Goal: Task Accomplishment & Management: Manage account settings

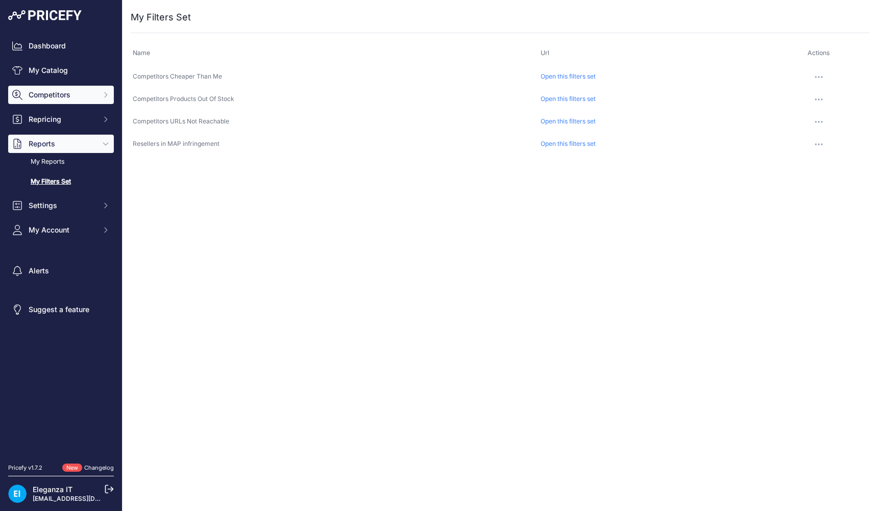
click at [63, 92] on span "Competitors" at bounding box center [62, 95] width 67 height 10
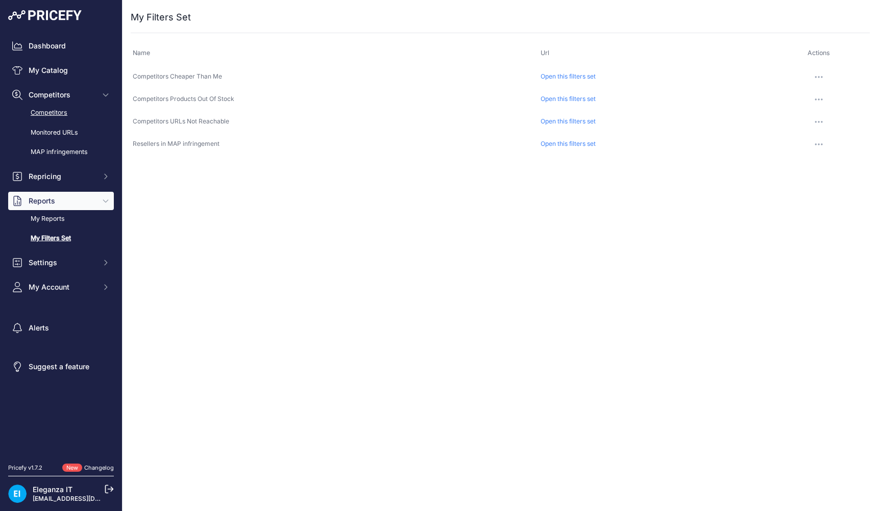
click at [46, 110] on link "Competitors" at bounding box center [61, 113] width 106 height 18
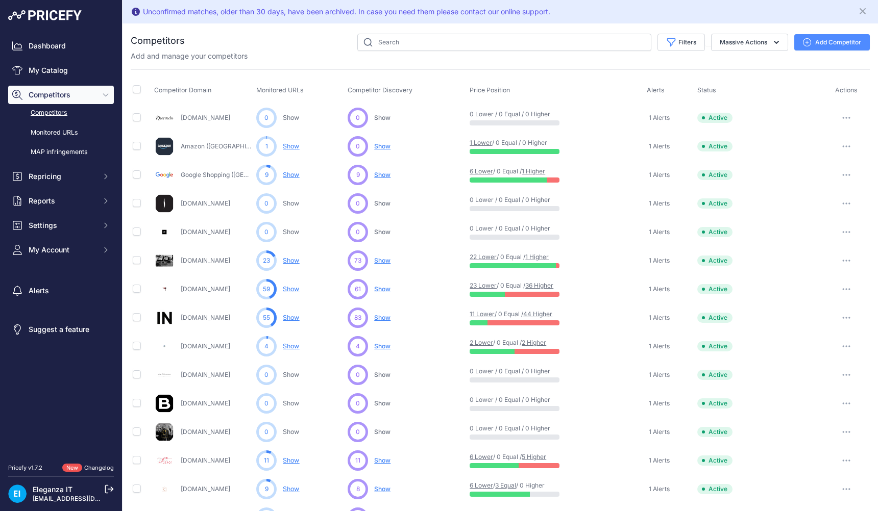
click at [200, 259] on link "[DOMAIN_NAME]" at bounding box center [206, 261] width 50 height 8
click at [291, 261] on link "Show" at bounding box center [291, 261] width 16 height 8
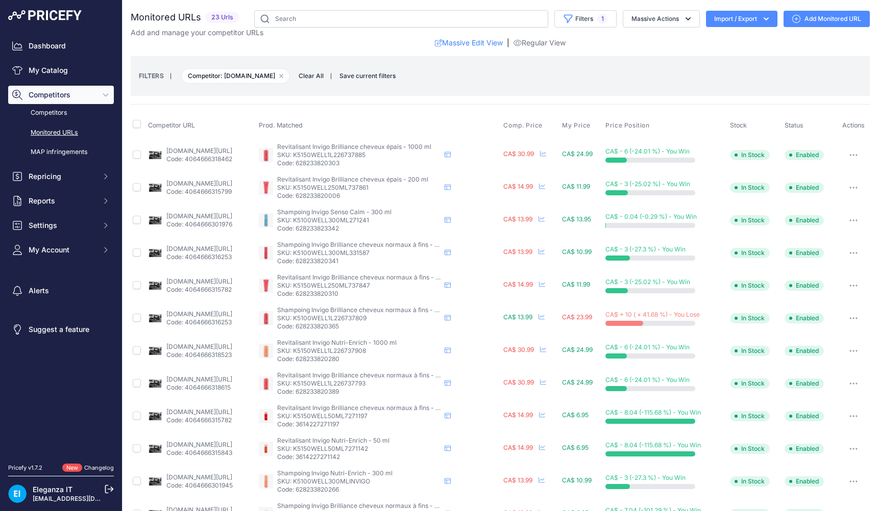
click at [473, 92] on div "FILTERS | Competitor: matandmax.com Remove filter option Clear All | Save curre…" at bounding box center [500, 76] width 739 height 40
click at [826, 16] on link "Add Monitored URL" at bounding box center [826, 19] width 86 height 16
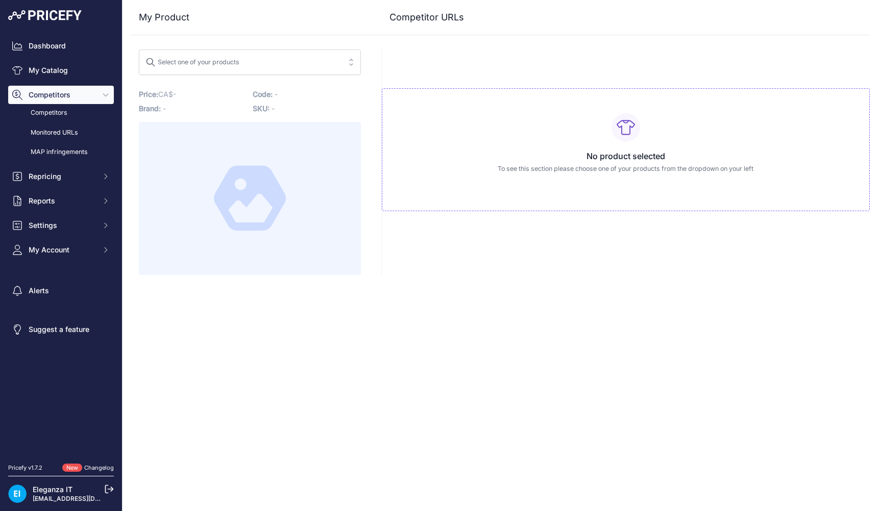
click at [265, 64] on span "Select one of your products" at bounding box center [242, 62] width 194 height 16
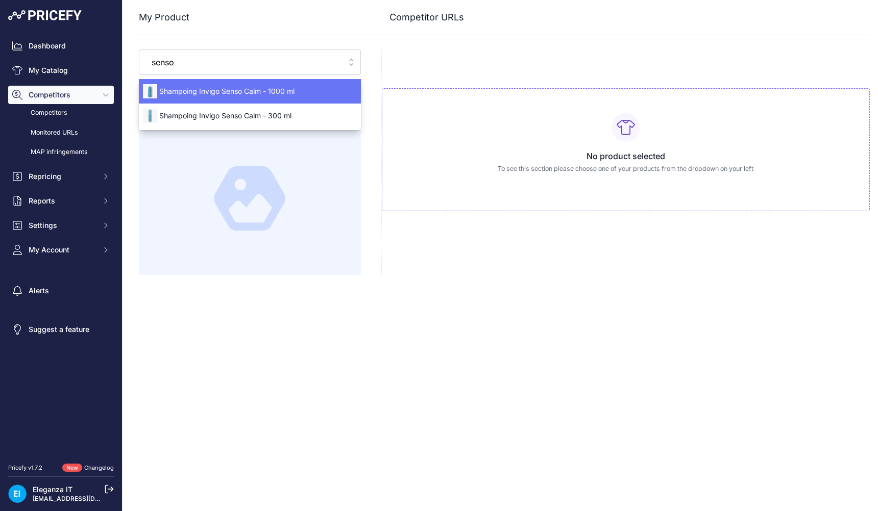
type input "senso"
click at [237, 95] on span "Shampoing Invigo Senso Calm - 1000 ml" at bounding box center [250, 91] width 222 height 10
type input "www.entrepotdelacoiffure.com/us/copy-of-wella-invigo-senso-calm-shampooing-300m…"
type input "www.industriacoiffure.ca/us/invigo-senso-calm-shampooing.html?prirule_jdsnikfkf…"
type input "www.entrepotdelacoiffure.com/us/copy-of-wella-invigo-senso-calm-shampooing-300m…"
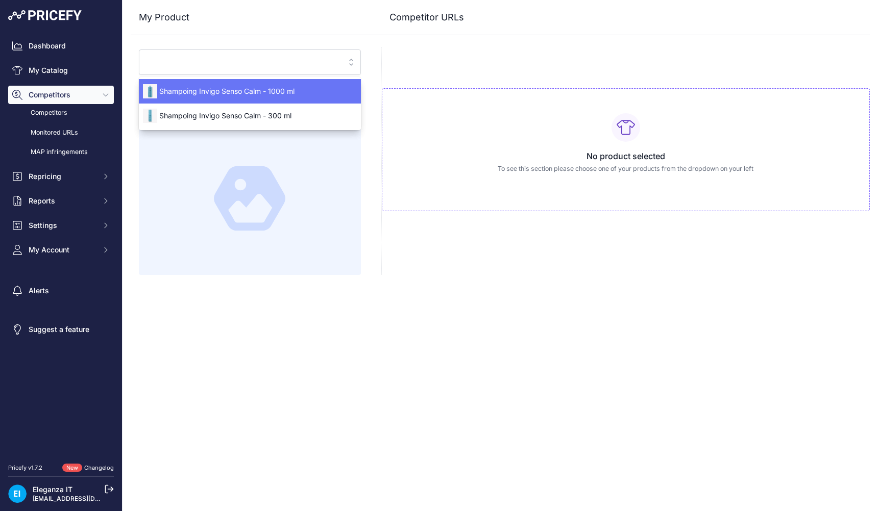
type input "www.industriacoiffure.ca/us/invigo-senso-calm-shampooing.html?prirule_jdsnikfkf…"
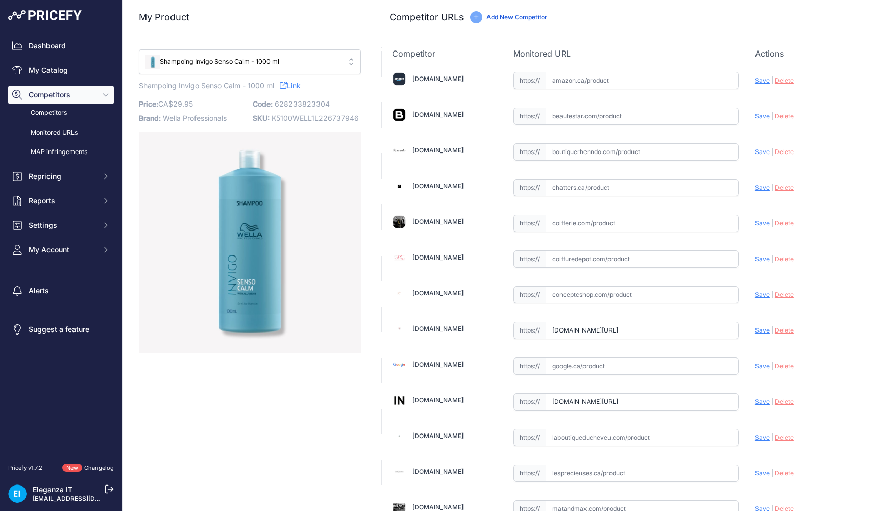
click at [833, 86] on div "Update Profile Save | Delete Analyzing" at bounding box center [807, 78] width 105 height 16
click at [279, 57] on span "Shampoing Invigo Senso Calm - 1000 ml" at bounding box center [242, 62] width 194 height 10
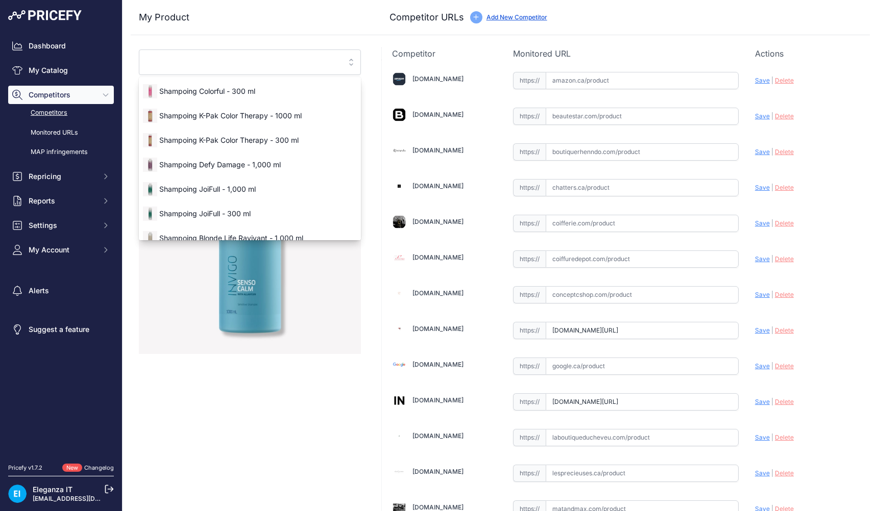
click at [53, 111] on link "Competitors" at bounding box center [61, 113] width 106 height 18
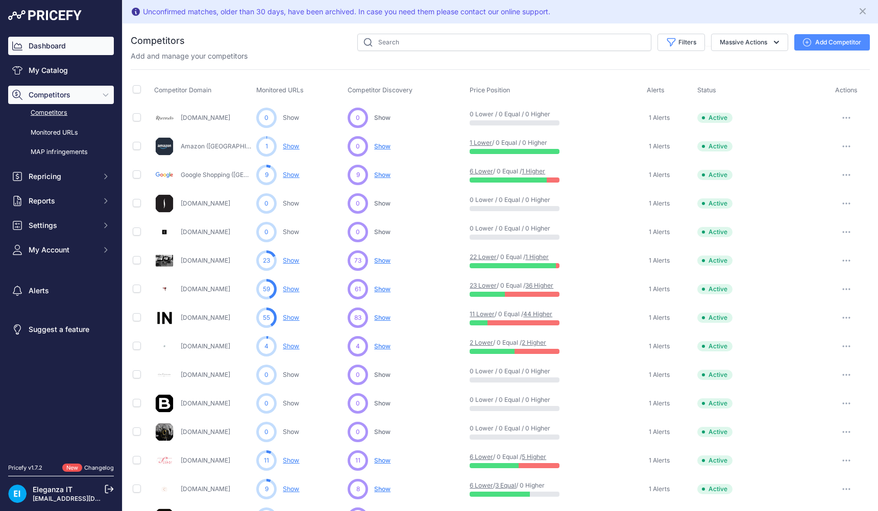
click at [46, 48] on link "Dashboard" at bounding box center [61, 46] width 106 height 18
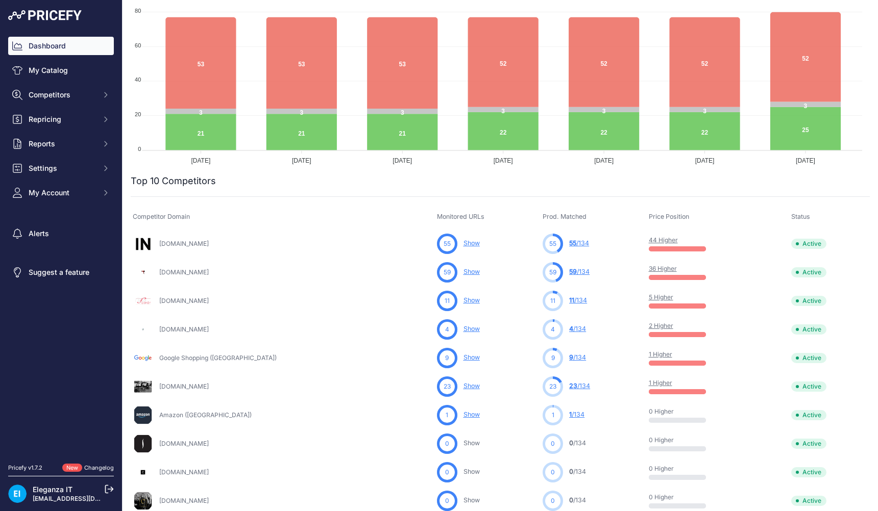
scroll to position [170, 0]
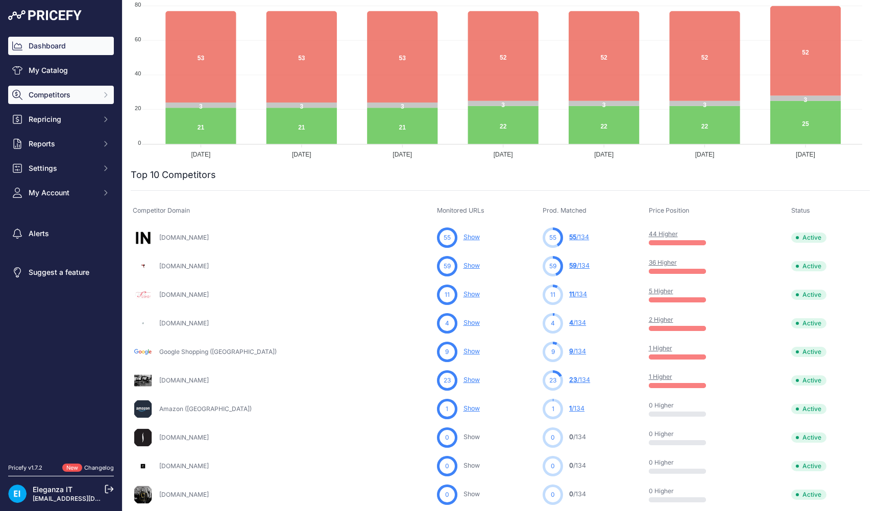
click at [67, 95] on span "Competitors" at bounding box center [62, 95] width 67 height 10
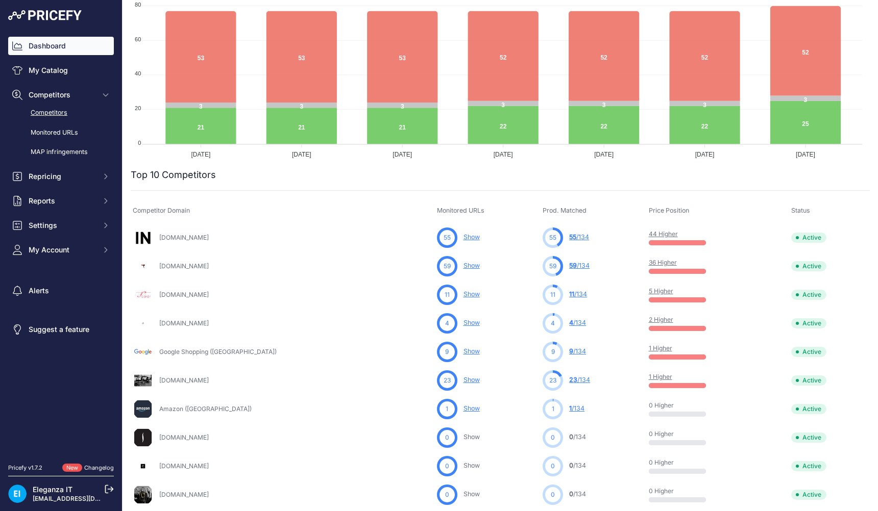
click at [63, 109] on link "Competitors" at bounding box center [61, 113] width 106 height 18
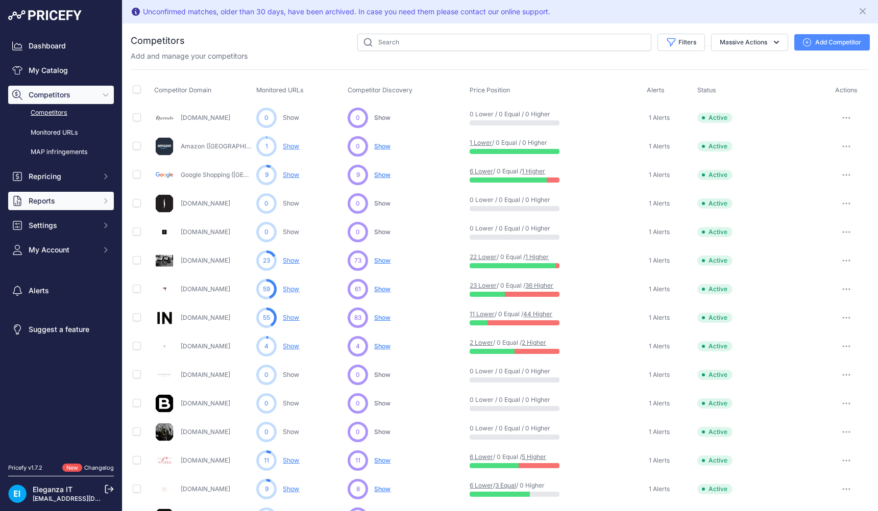
click at [60, 201] on span "Reports" at bounding box center [62, 201] width 67 height 10
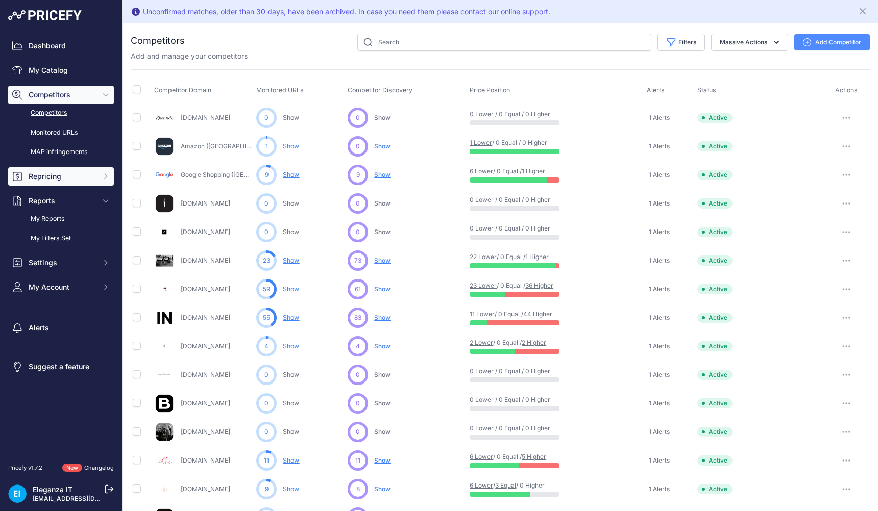
click at [67, 176] on span "Repricing" at bounding box center [62, 176] width 67 height 10
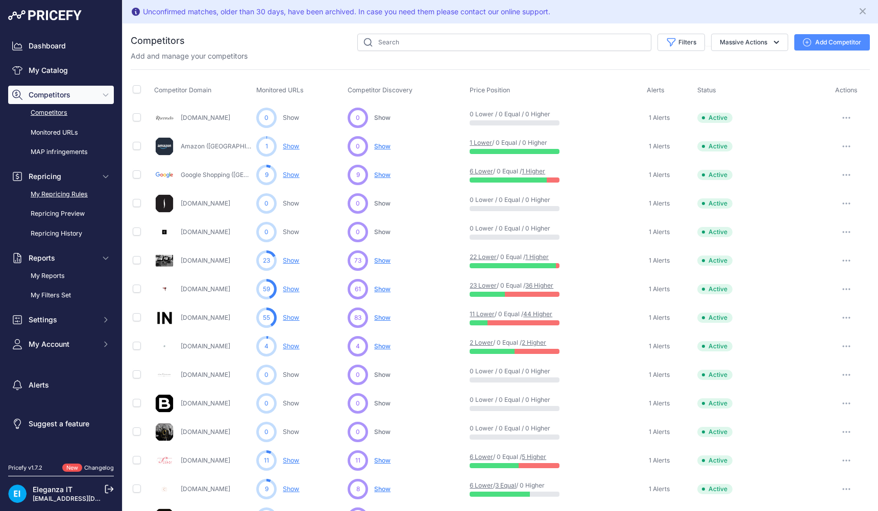
click at [63, 197] on link "My Repricing Rules" at bounding box center [61, 195] width 106 height 18
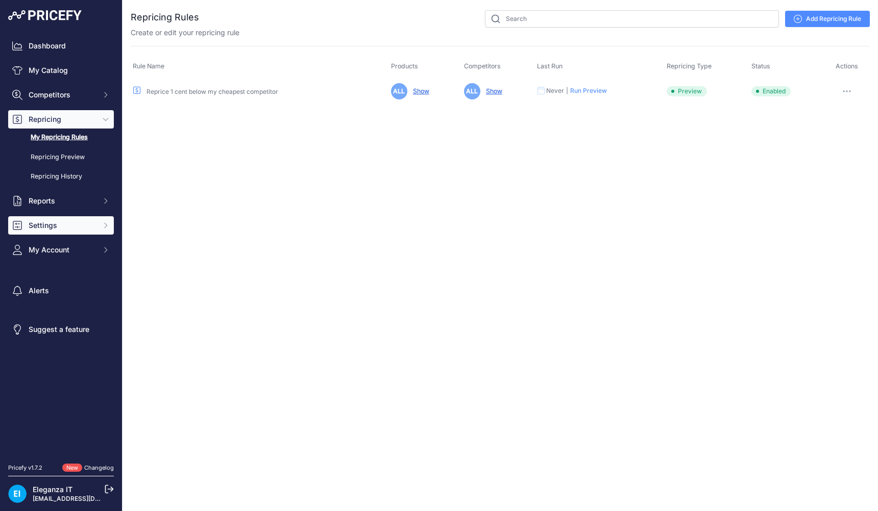
click at [57, 227] on span "Settings" at bounding box center [62, 225] width 67 height 10
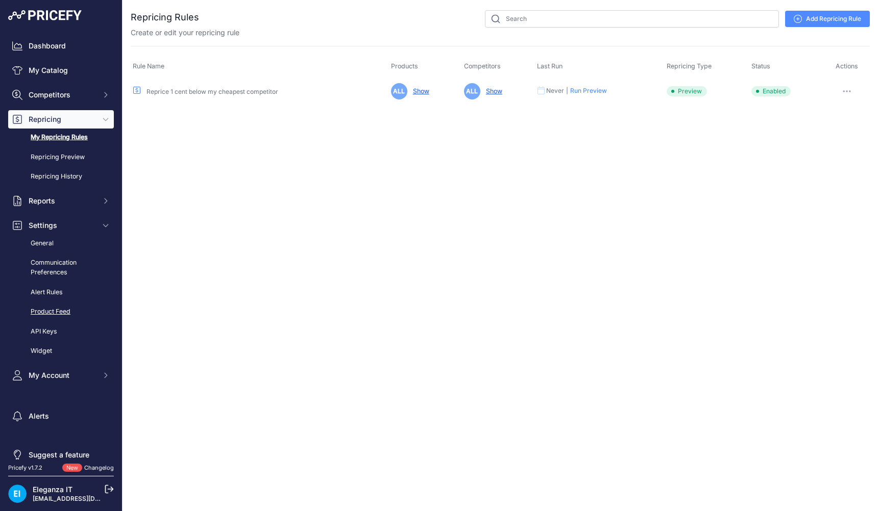
click at [62, 312] on link "Product Feed" at bounding box center [61, 312] width 106 height 18
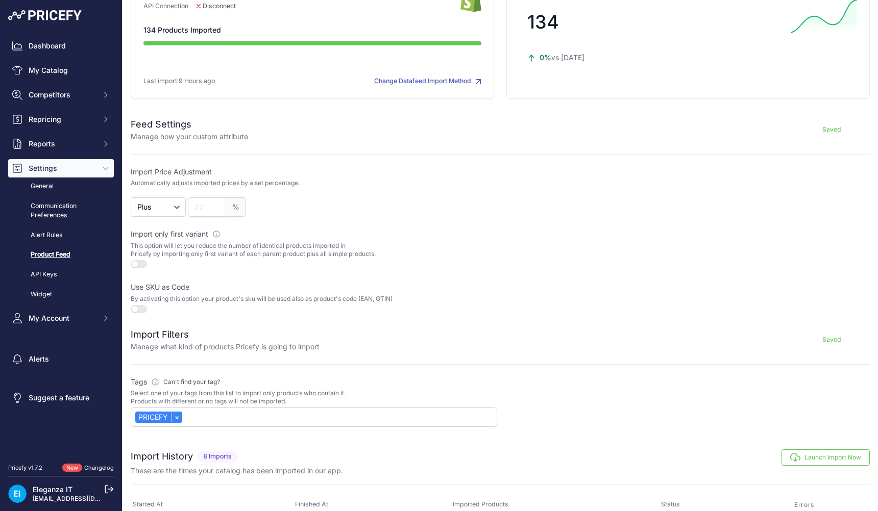
scroll to position [170, 0]
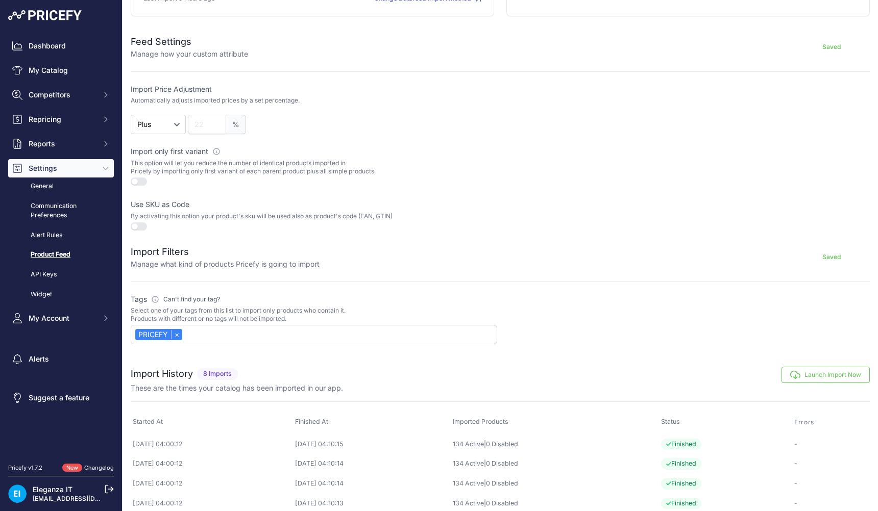
click at [426, 235] on div "Import Filters Manage what kind of products Pricefy is going to import Saved" at bounding box center [500, 251] width 739 height 37
click at [51, 43] on link "Dashboard" at bounding box center [61, 46] width 106 height 18
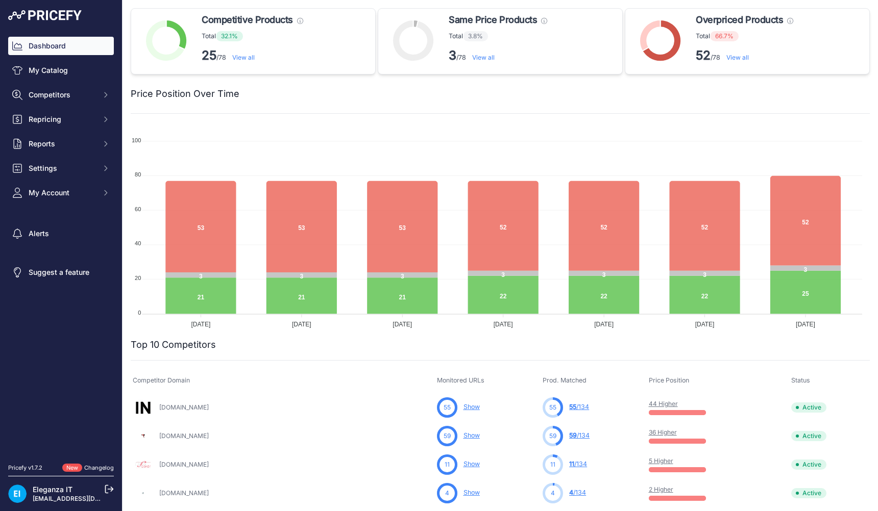
click at [248, 334] on div "100 100 80 80 60 60 40 40 20 20 0 0 21 21 21 22 22 22 25 3 3 3 3 3 3 3 53 53 53…" at bounding box center [500, 232] width 739 height 212
click at [315, 79] on div "Price Position Over Time" at bounding box center [500, 88] width 739 height 27
click at [90, 78] on link "My Catalog" at bounding box center [61, 70] width 106 height 18
